Goal: Answer question/provide support: Share knowledge or assist other users

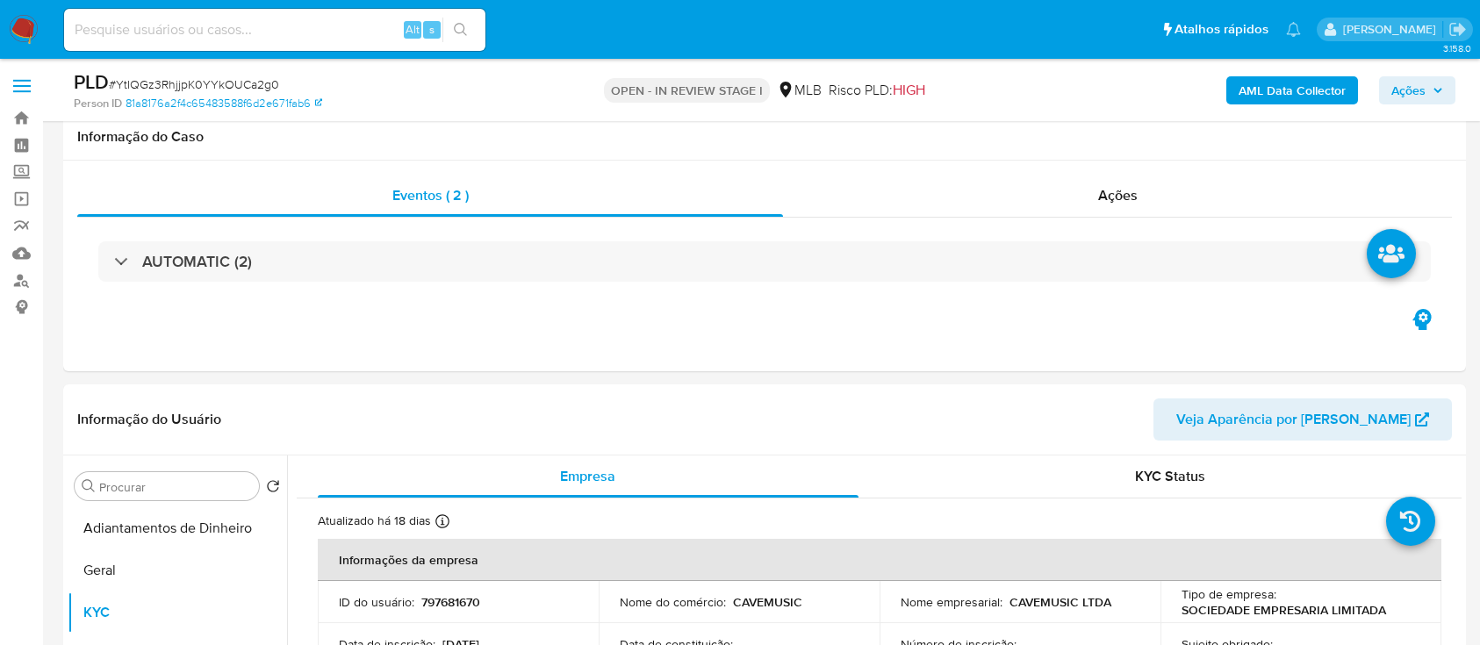
select select "10"
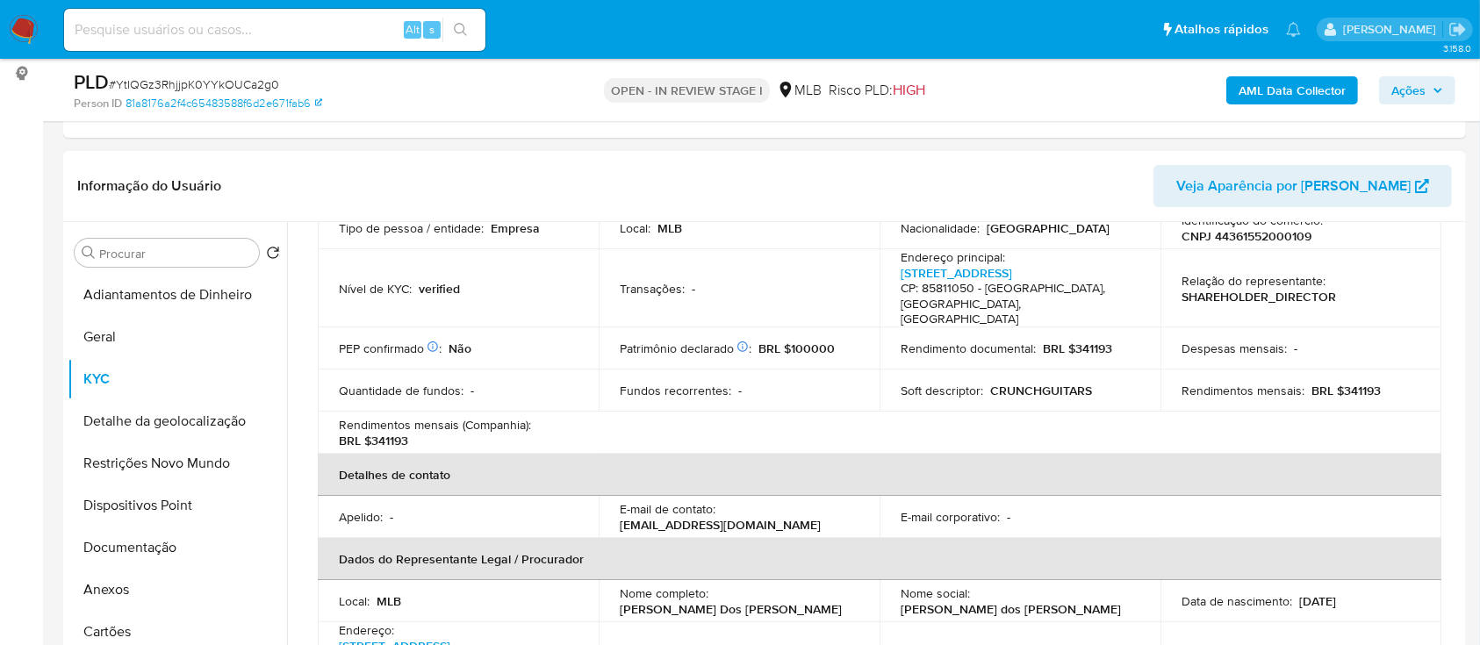
scroll to position [221, 0]
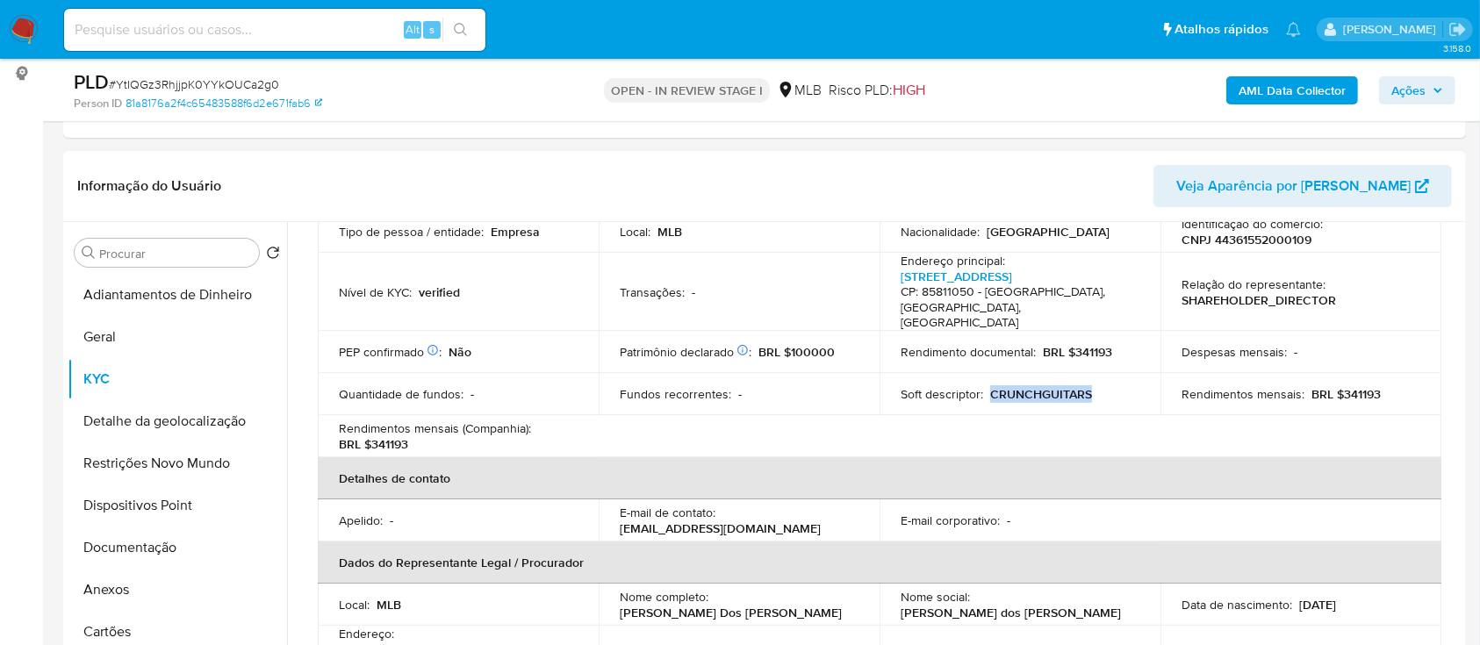
drag, startPoint x: 989, startPoint y: 369, endPoint x: 1103, endPoint y: 365, distance: 114.2
click at [1103, 386] on div "Soft descriptor : CRUNCHGUITARS" at bounding box center [1020, 394] width 239 height 16
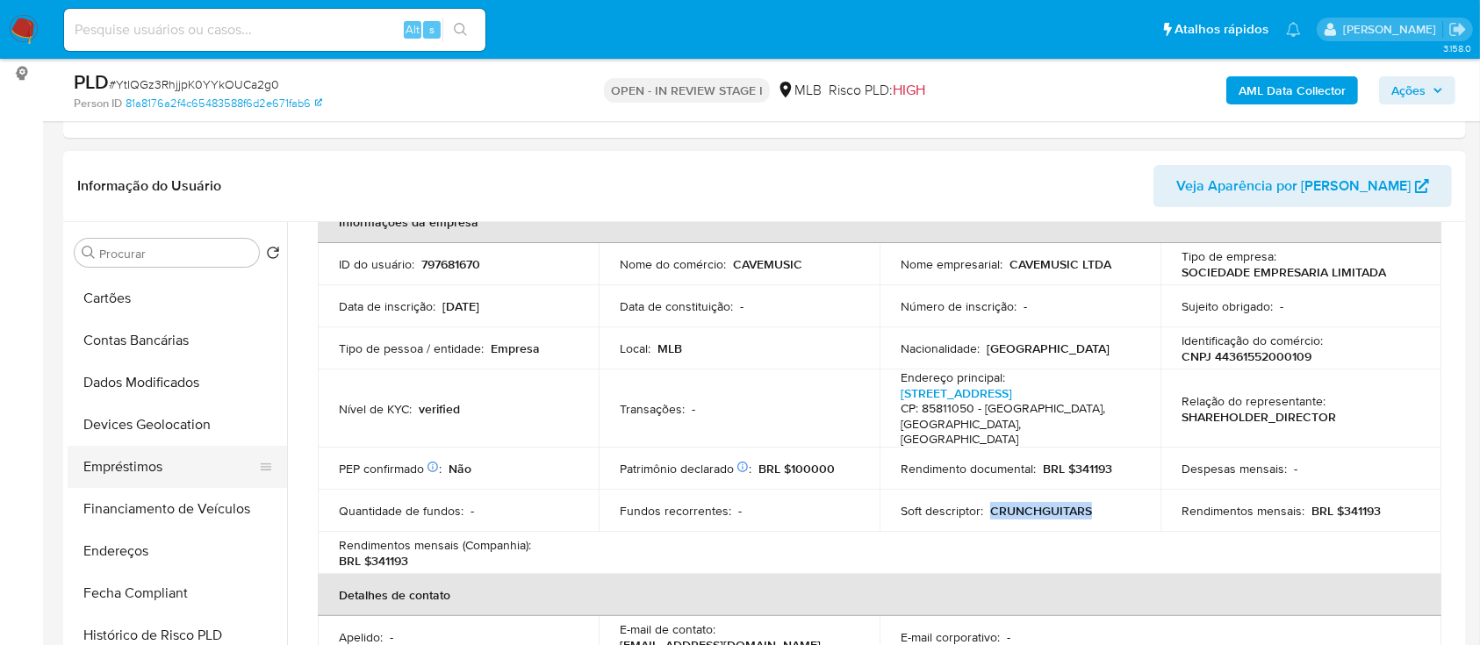
scroll to position [468, 0]
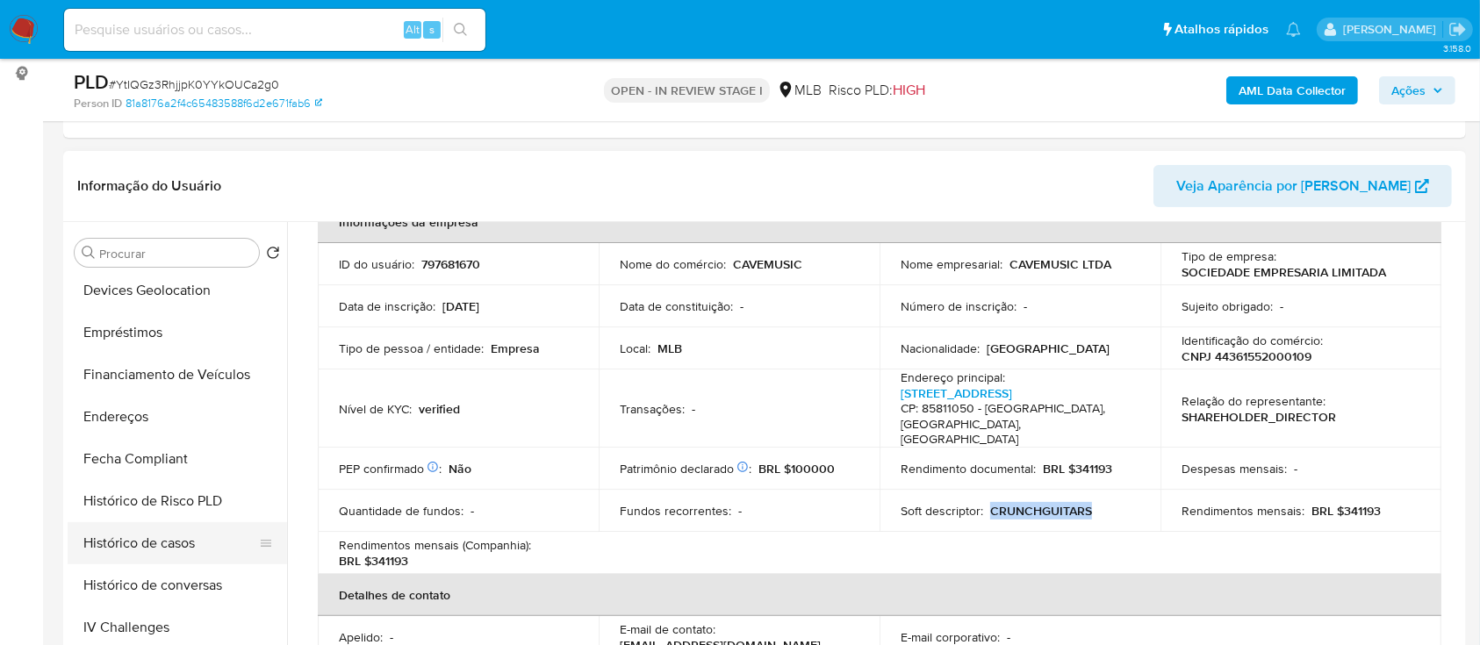
click at [160, 539] on button "Histórico de casos" at bounding box center [170, 543] width 205 height 42
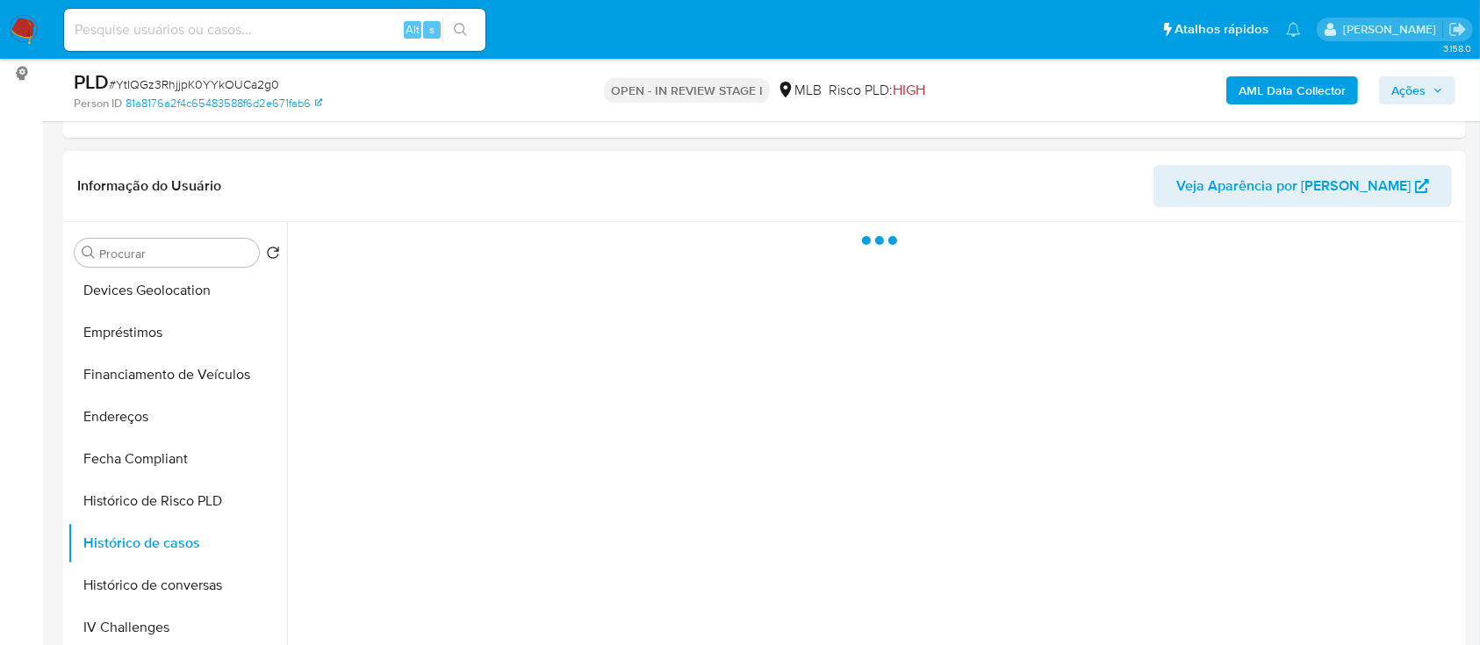
scroll to position [0, 0]
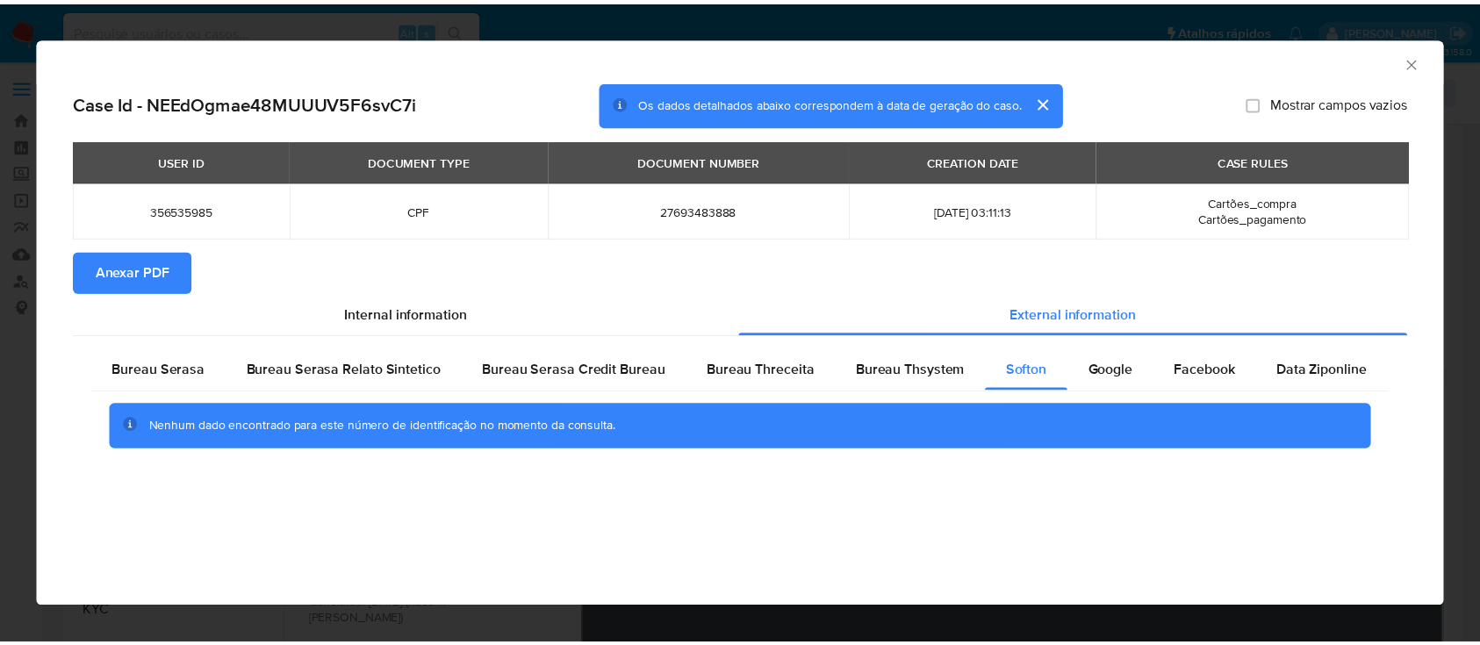
scroll to position [234, 0]
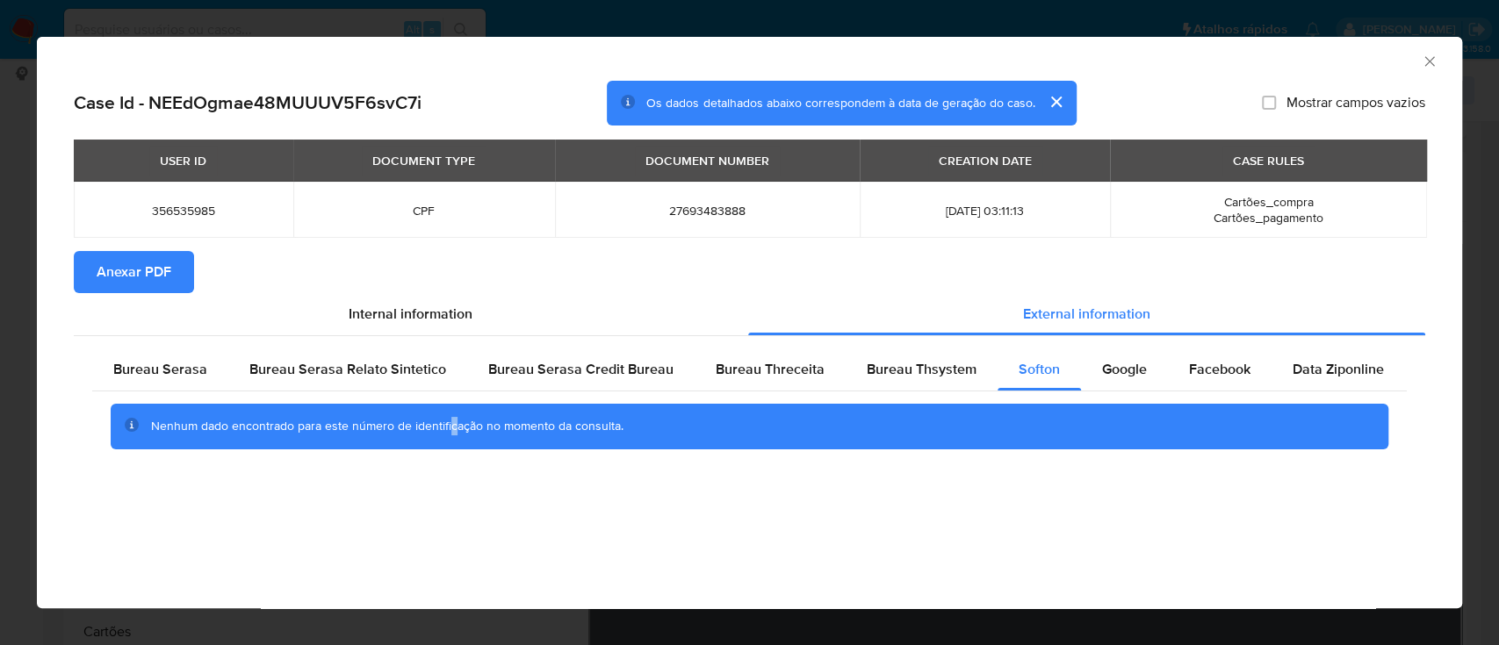
click at [1430, 57] on icon "Fechar a janela" at bounding box center [1430, 62] width 18 height 18
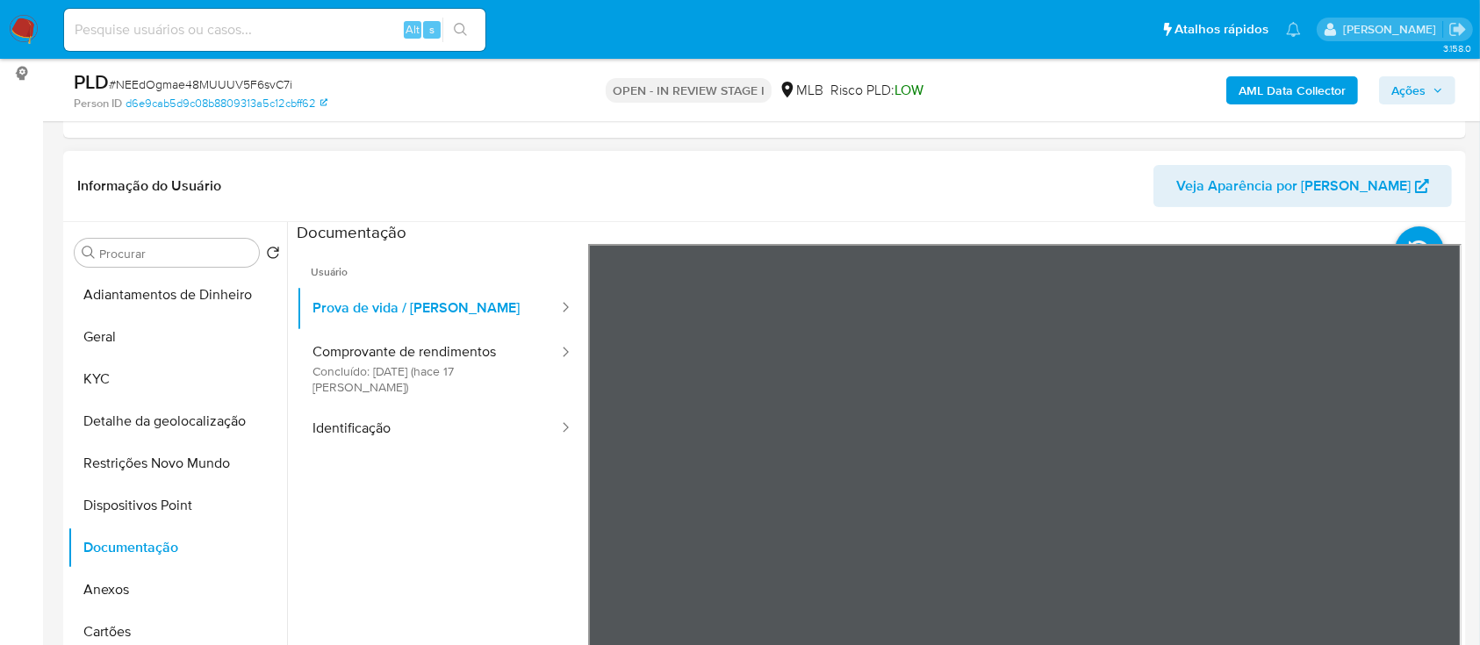
click at [512, 530] on ul "Usuário Prova de vida / Selfie Comprovante de rendimentos Concluído: 25/08/2025…" at bounding box center [443, 497] width 292 height 506
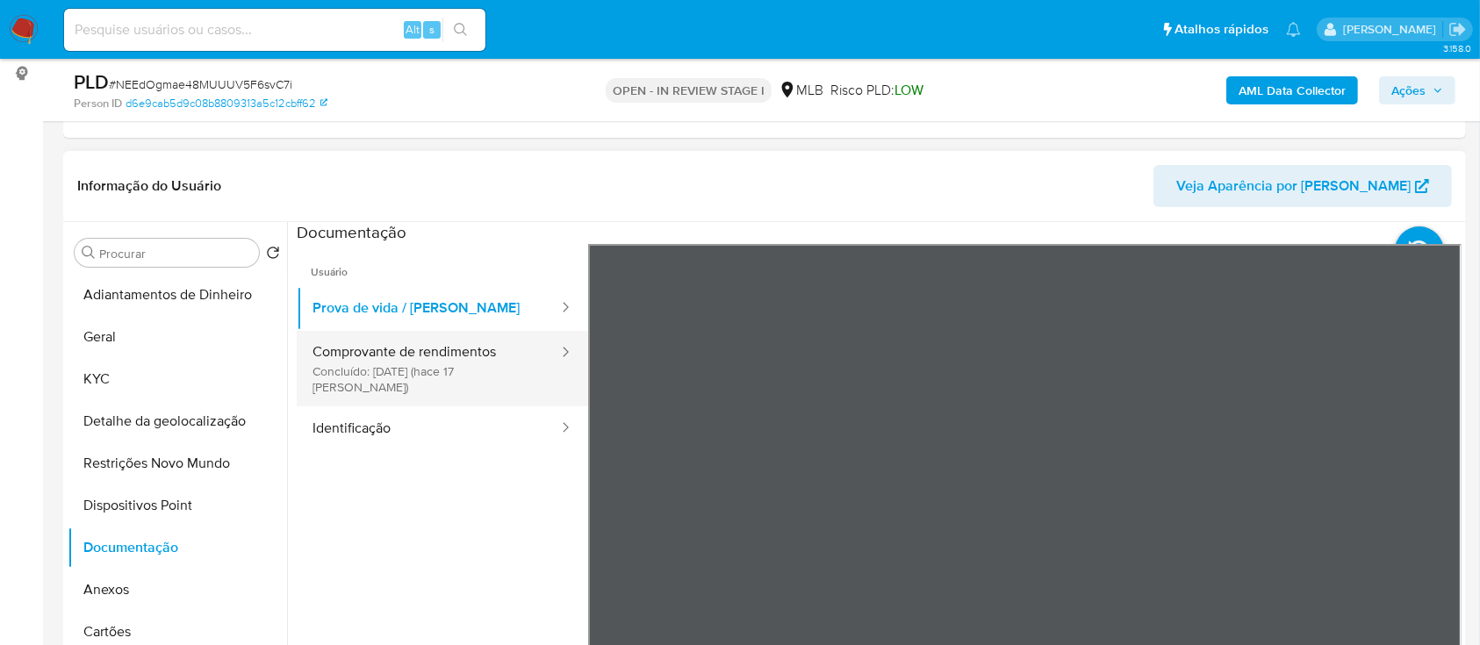
click at [418, 364] on button "Comprovante de rendimentos Concluído: 25/08/2025 (hace 17 días)" at bounding box center [428, 369] width 263 height 76
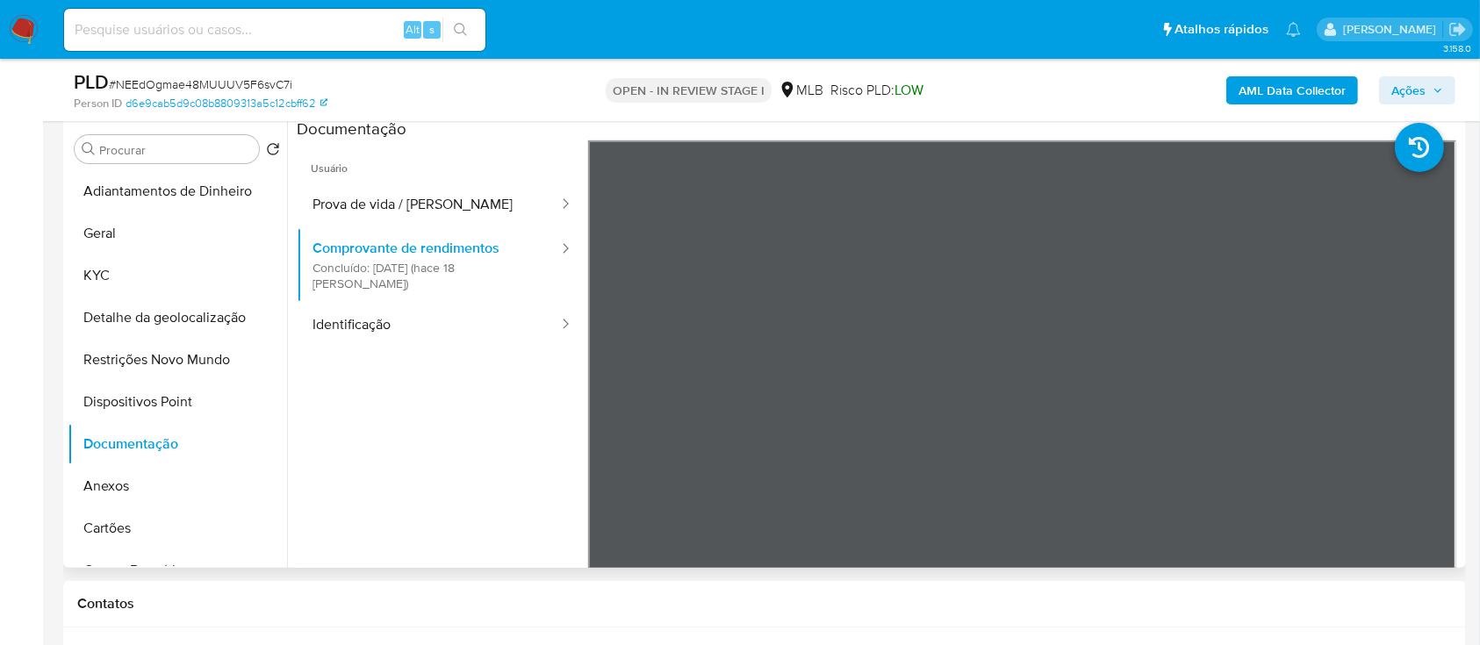
scroll to position [351, 0]
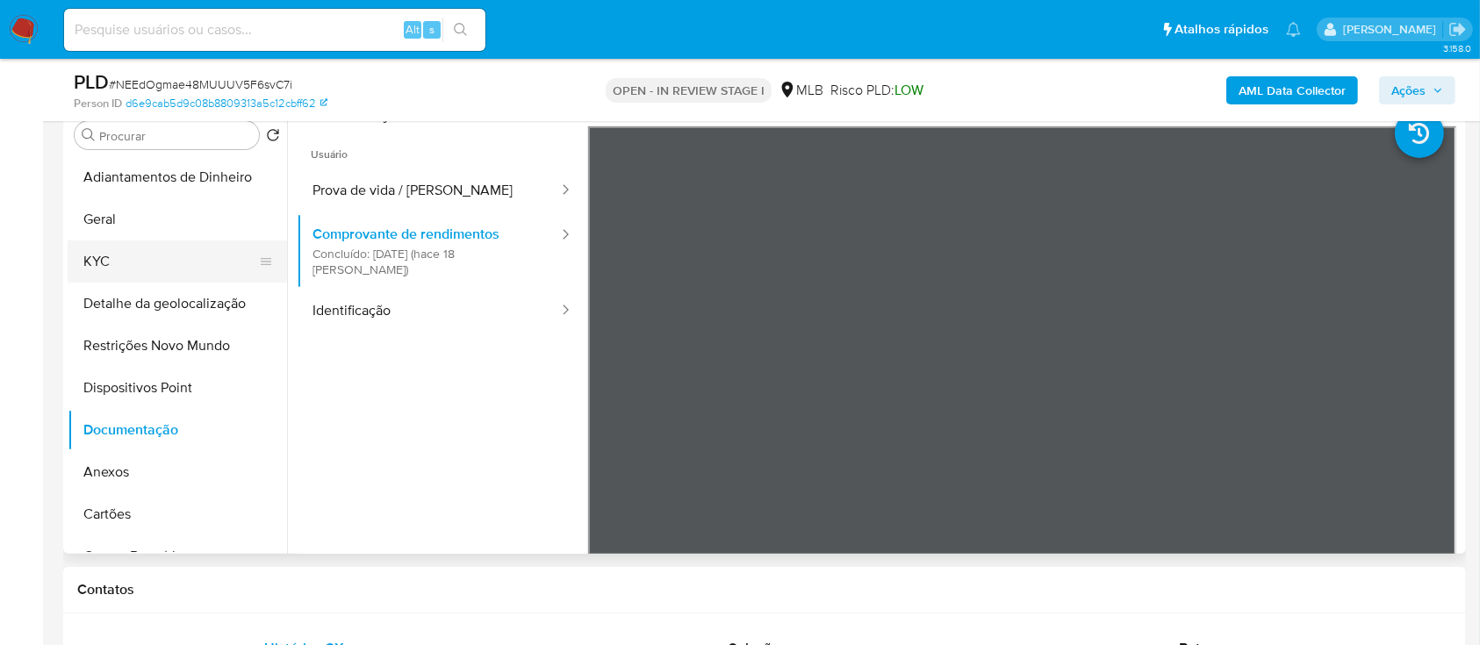
click at [94, 244] on button "KYC" at bounding box center [170, 262] width 205 height 42
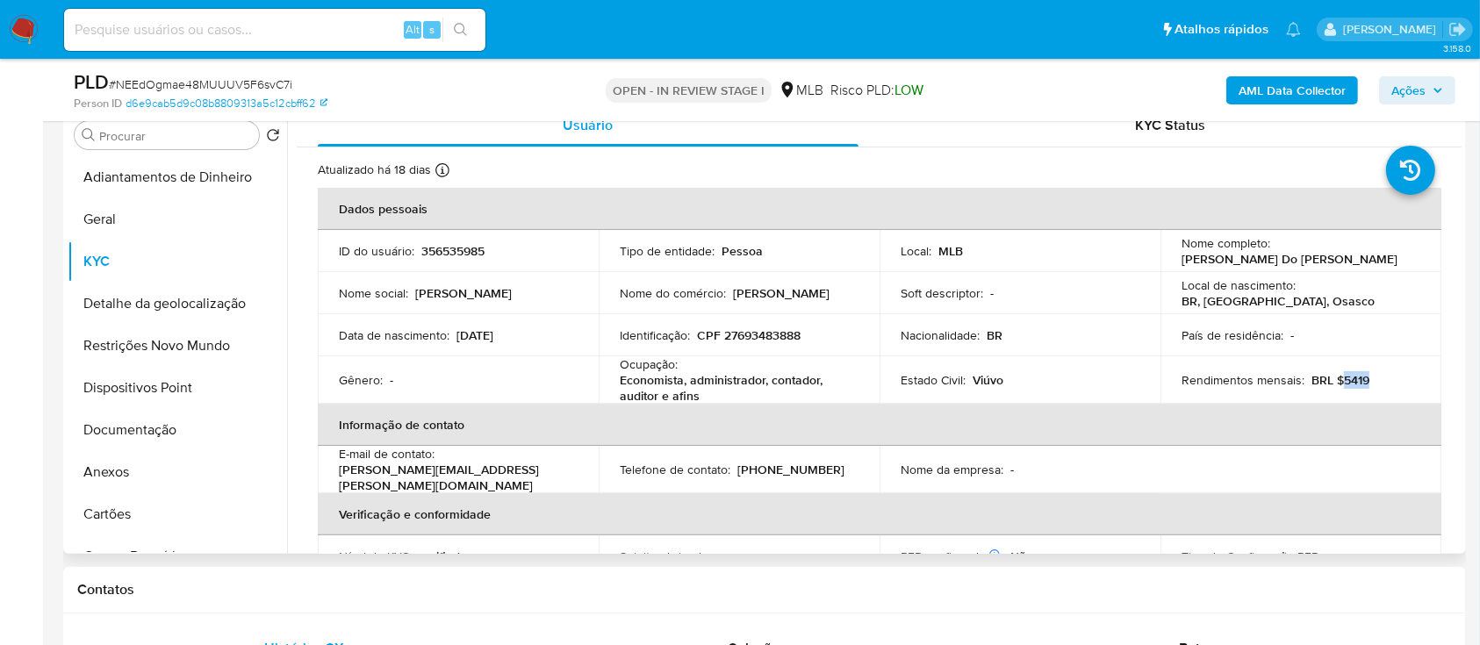
drag, startPoint x: 1371, startPoint y: 381, endPoint x: 1359, endPoint y: 382, distance: 11.4
click at [1339, 386] on div "Rendimentos mensais : BRL $5419" at bounding box center [1301, 380] width 239 height 16
copy p "5419"
click at [702, 405] on th "Informação de contato" at bounding box center [880, 425] width 1124 height 42
drag, startPoint x: 708, startPoint y: 391, endPoint x: 614, endPoint y: 386, distance: 94.1
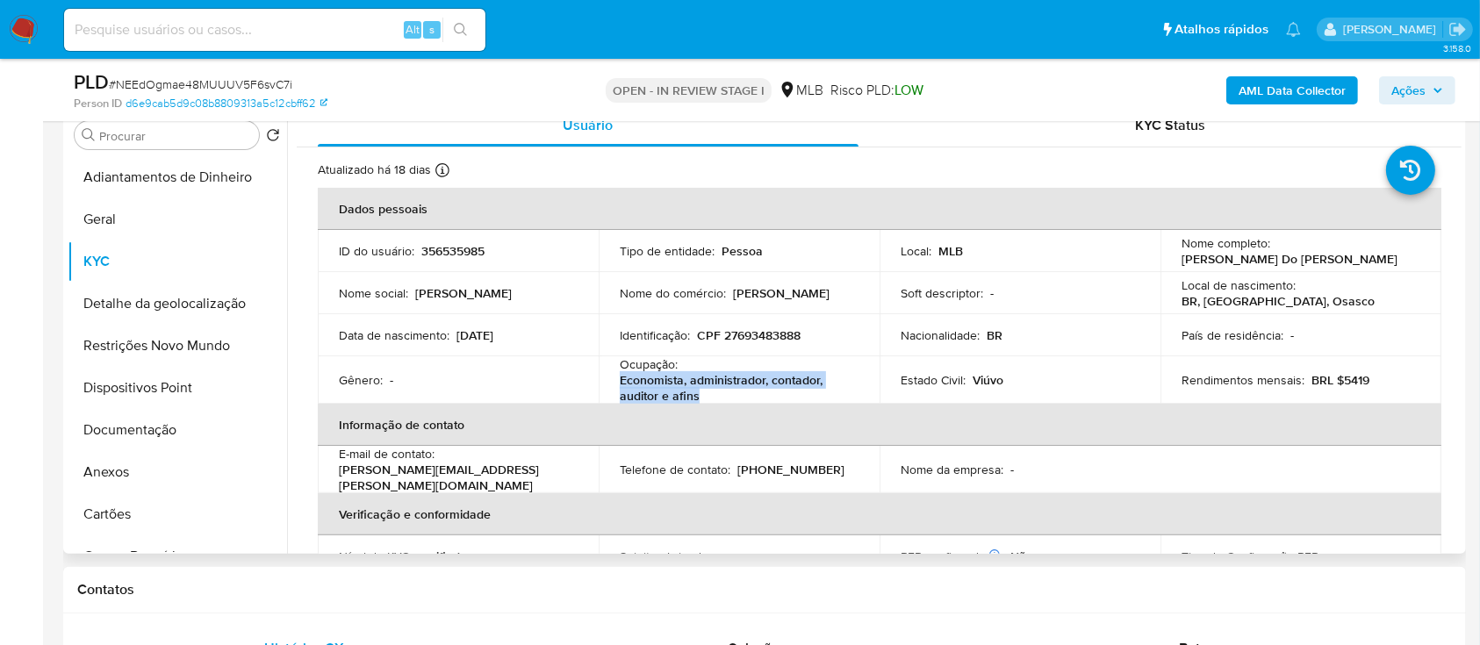
click at [614, 386] on td "Ocupação : Economista, administrador, contador, auditor e afins" at bounding box center [739, 379] width 281 height 47
copy p "Economista, administrador, contador, auditor e afins"
